Goal: Information Seeking & Learning: Learn about a topic

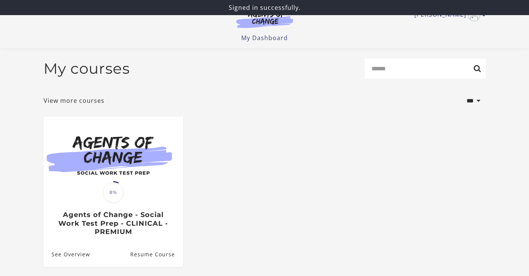
scroll to position [72, 0]
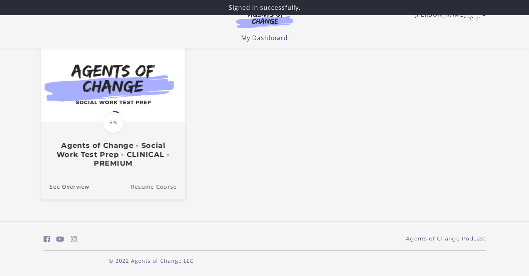
click at [165, 185] on link "Resume Course" at bounding box center [158, 186] width 55 height 25
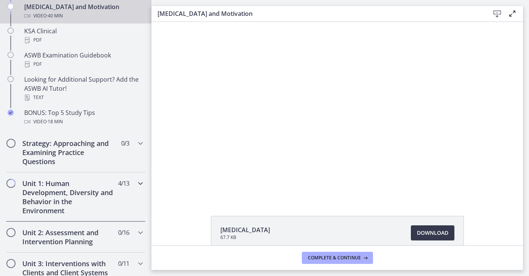
scroll to position [350, 0]
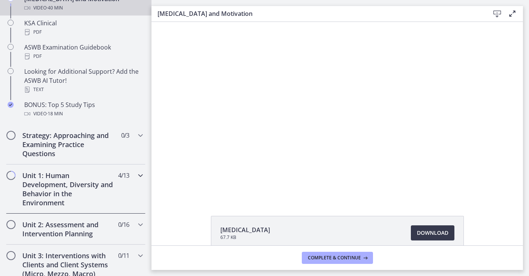
click at [76, 194] on h2 "Unit 1: Human Development, Diversity and Behavior in the Environment" at bounding box center [68, 189] width 92 height 36
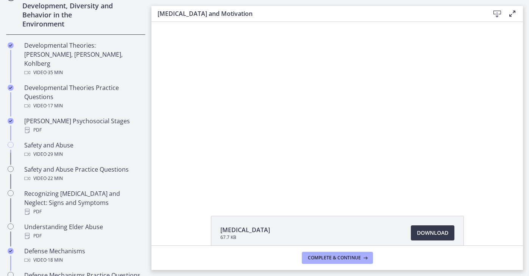
scroll to position [232, 0]
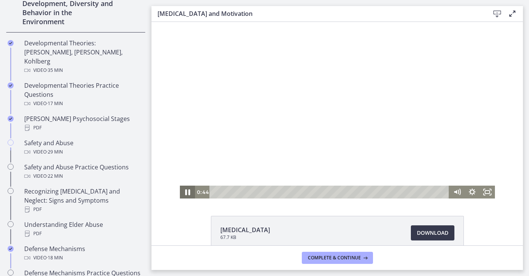
click at [187, 195] on icon "Pause" at bounding box center [187, 193] width 18 height 16
